Goal: Check status: Check status

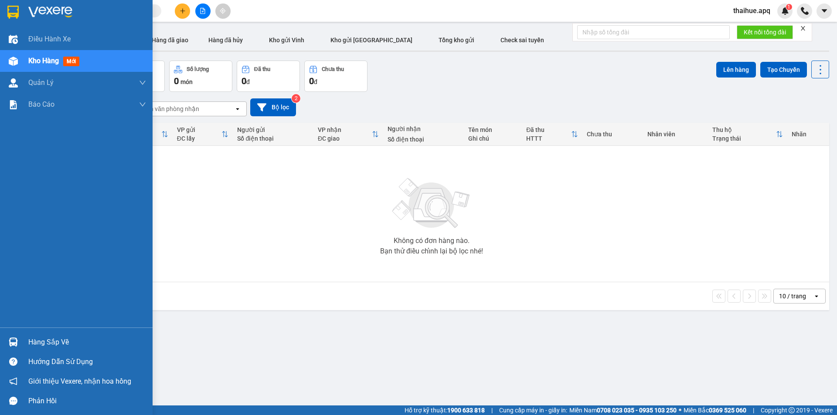
click at [34, 342] on div "Hàng sắp về" at bounding box center [87, 342] width 118 height 13
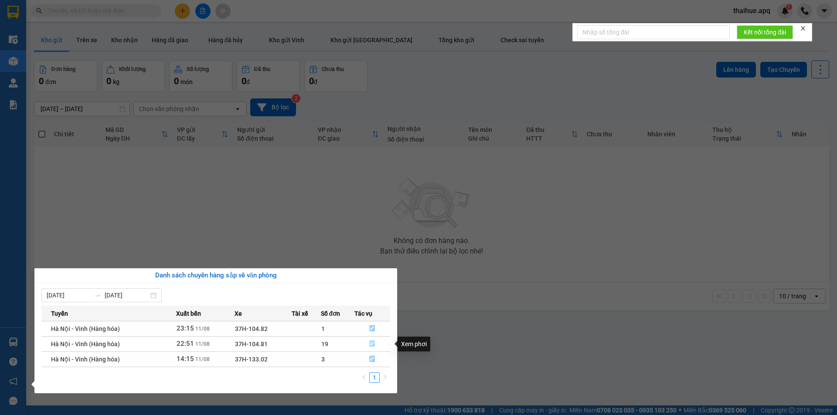
click at [372, 342] on icon "file-done" at bounding box center [371, 344] width 5 height 6
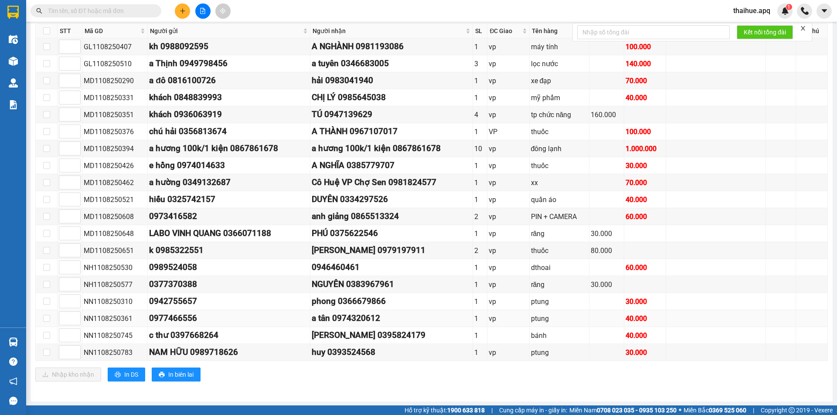
scroll to position [463, 0]
click at [124, 373] on span "In DS" at bounding box center [131, 374] width 14 height 10
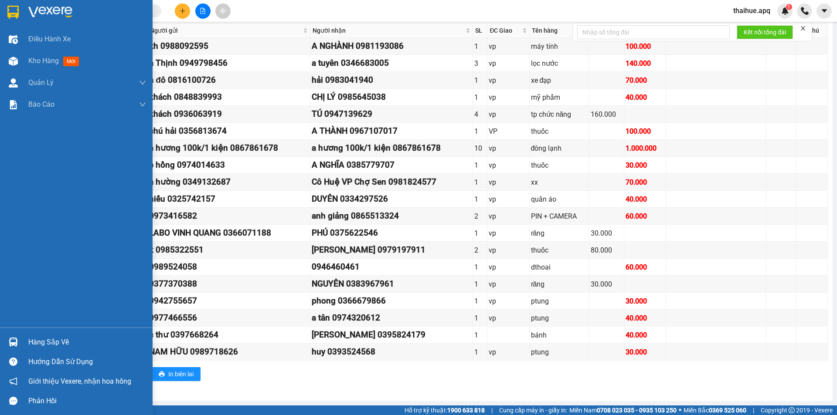
click at [37, 344] on div "Hàng sắp về" at bounding box center [87, 342] width 118 height 13
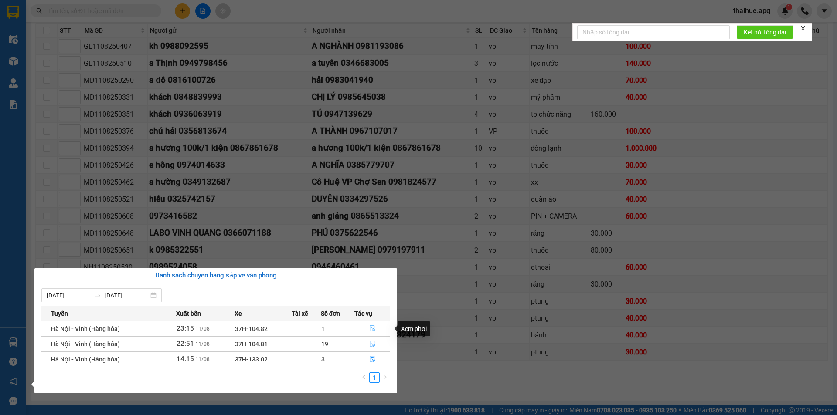
click at [371, 326] on icon "file-done" at bounding box center [372, 328] width 6 height 6
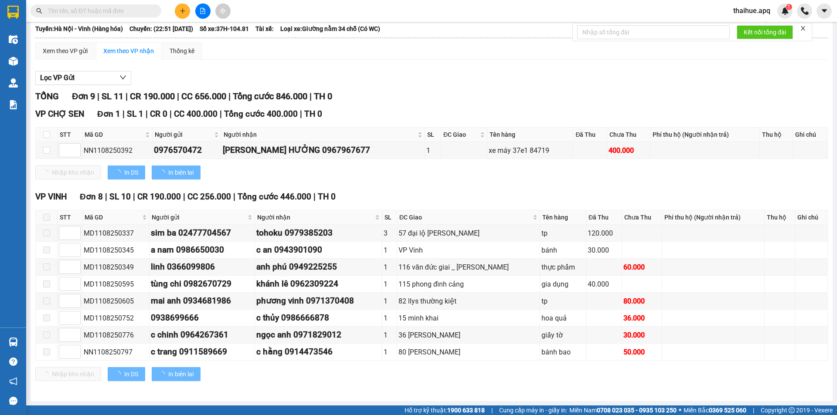
scroll to position [55, 0]
click at [126, 173] on span "In DS" at bounding box center [131, 173] width 14 height 10
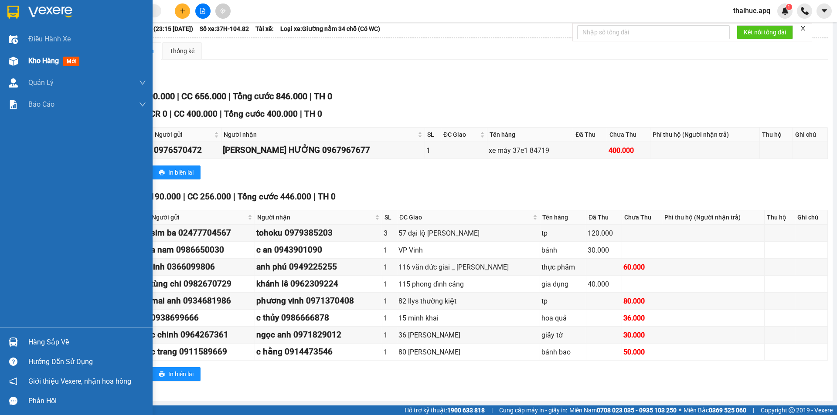
click at [36, 57] on span "Kho hàng" at bounding box center [43, 61] width 30 height 8
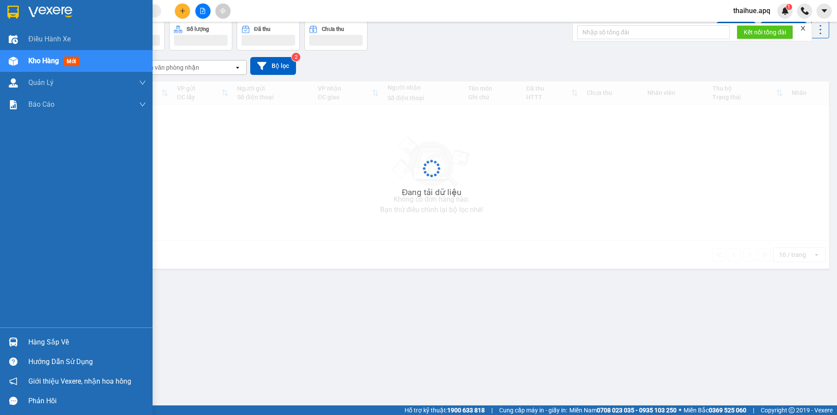
scroll to position [40, 0]
